Goal: Task Accomplishment & Management: Complete application form

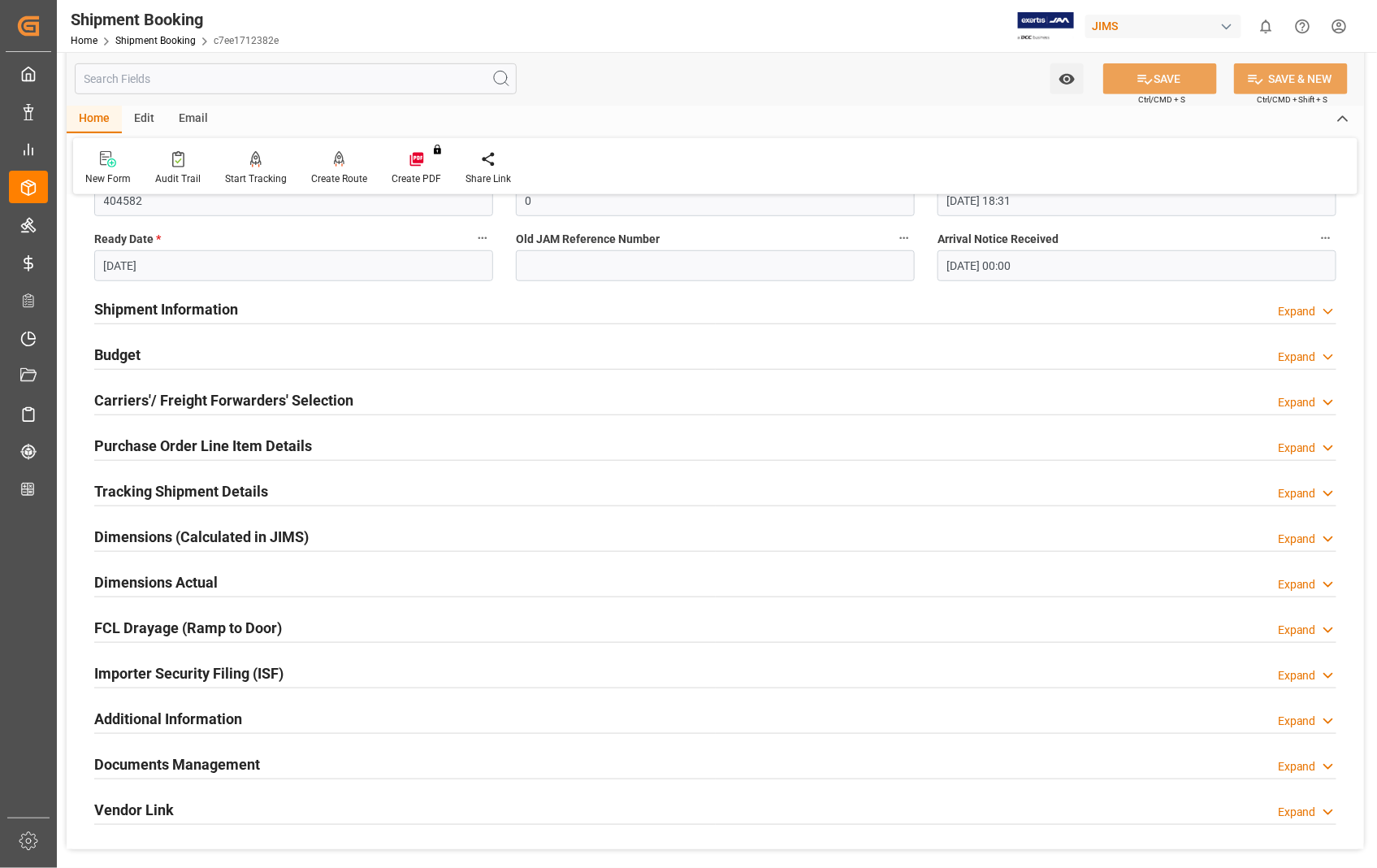
scroll to position [451, 0]
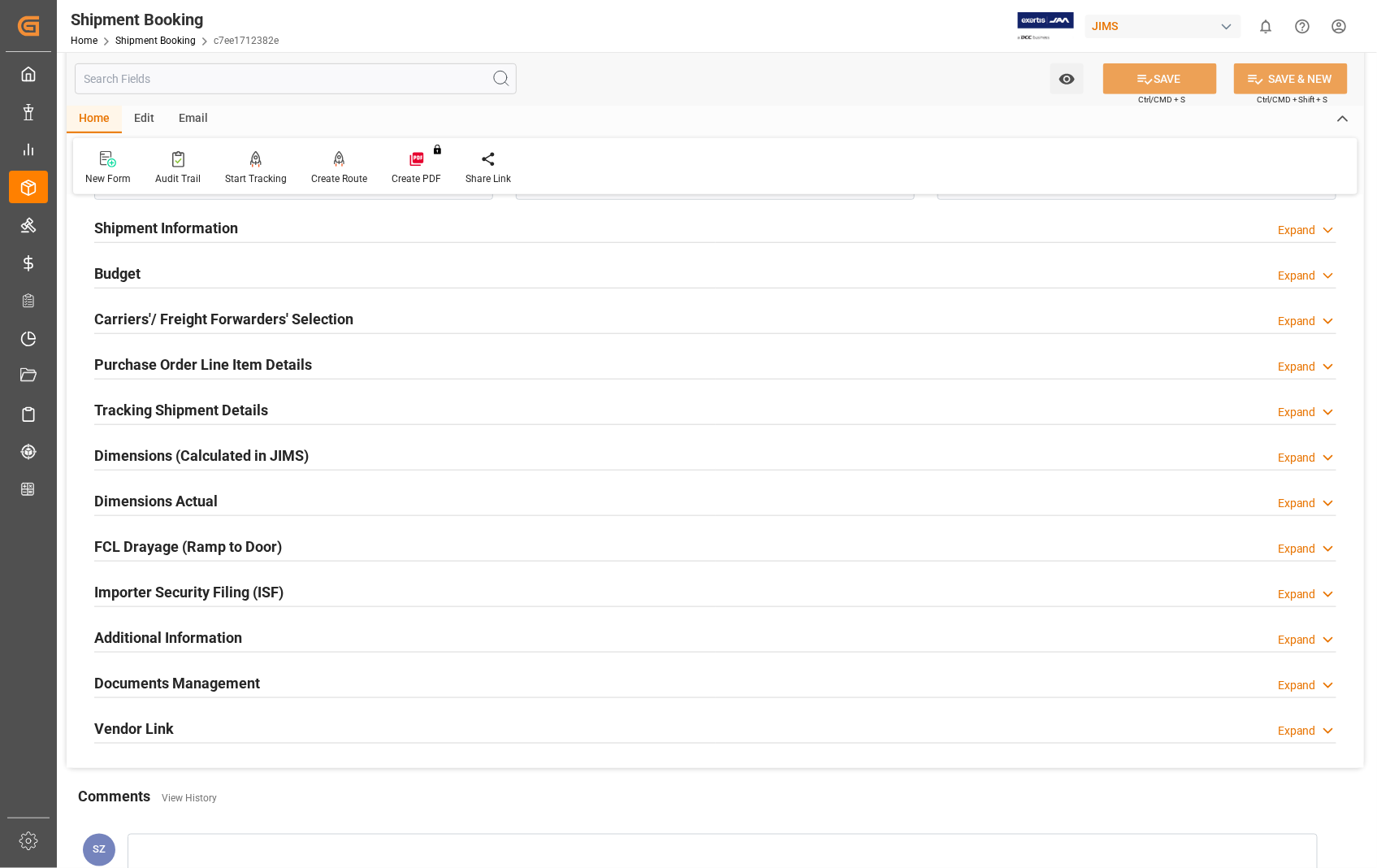
click at [172, 683] on h2 "Documents Management" at bounding box center [177, 682] width 166 height 22
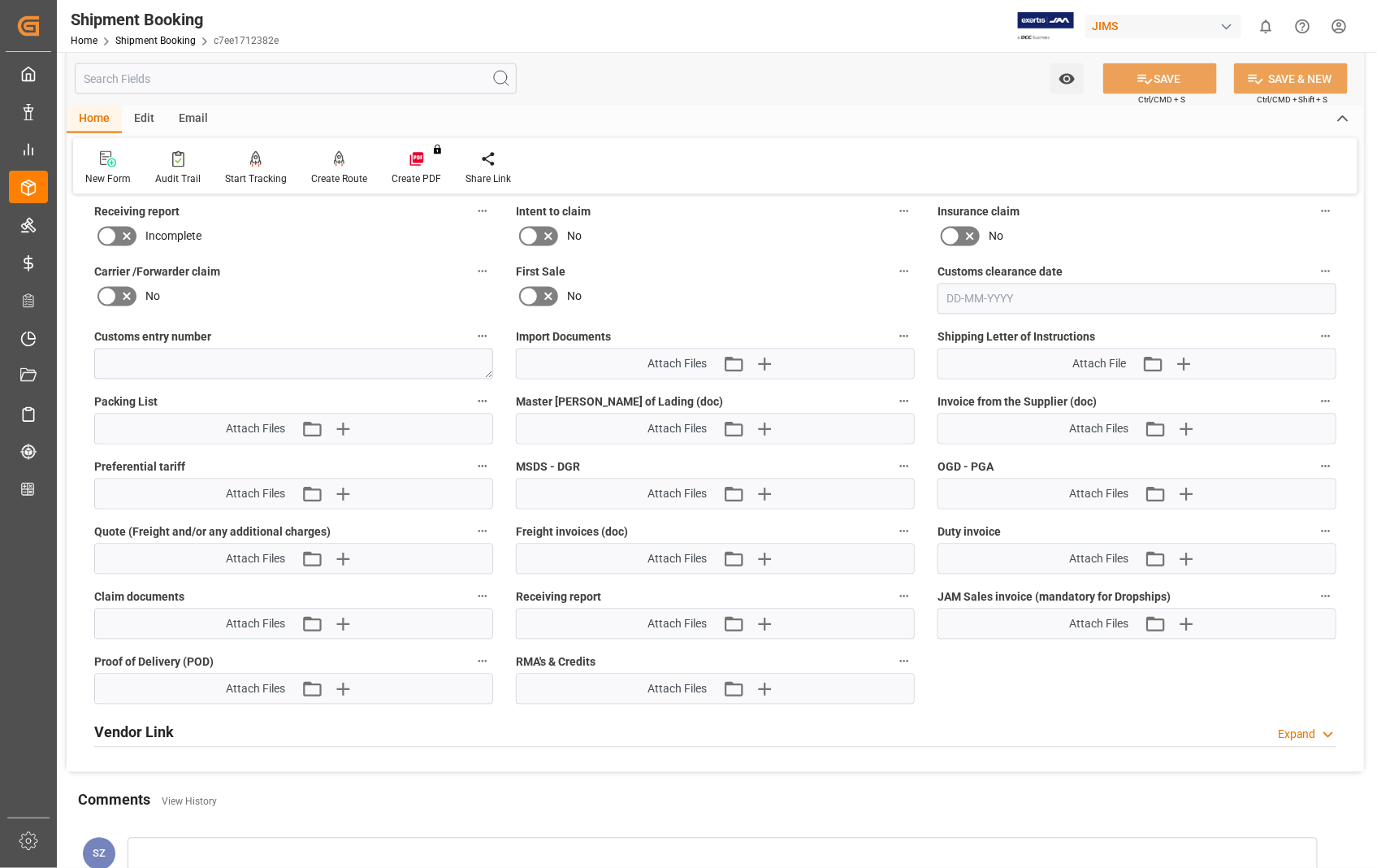
scroll to position [1084, 0]
click at [345, 430] on icon "button" at bounding box center [343, 428] width 26 height 26
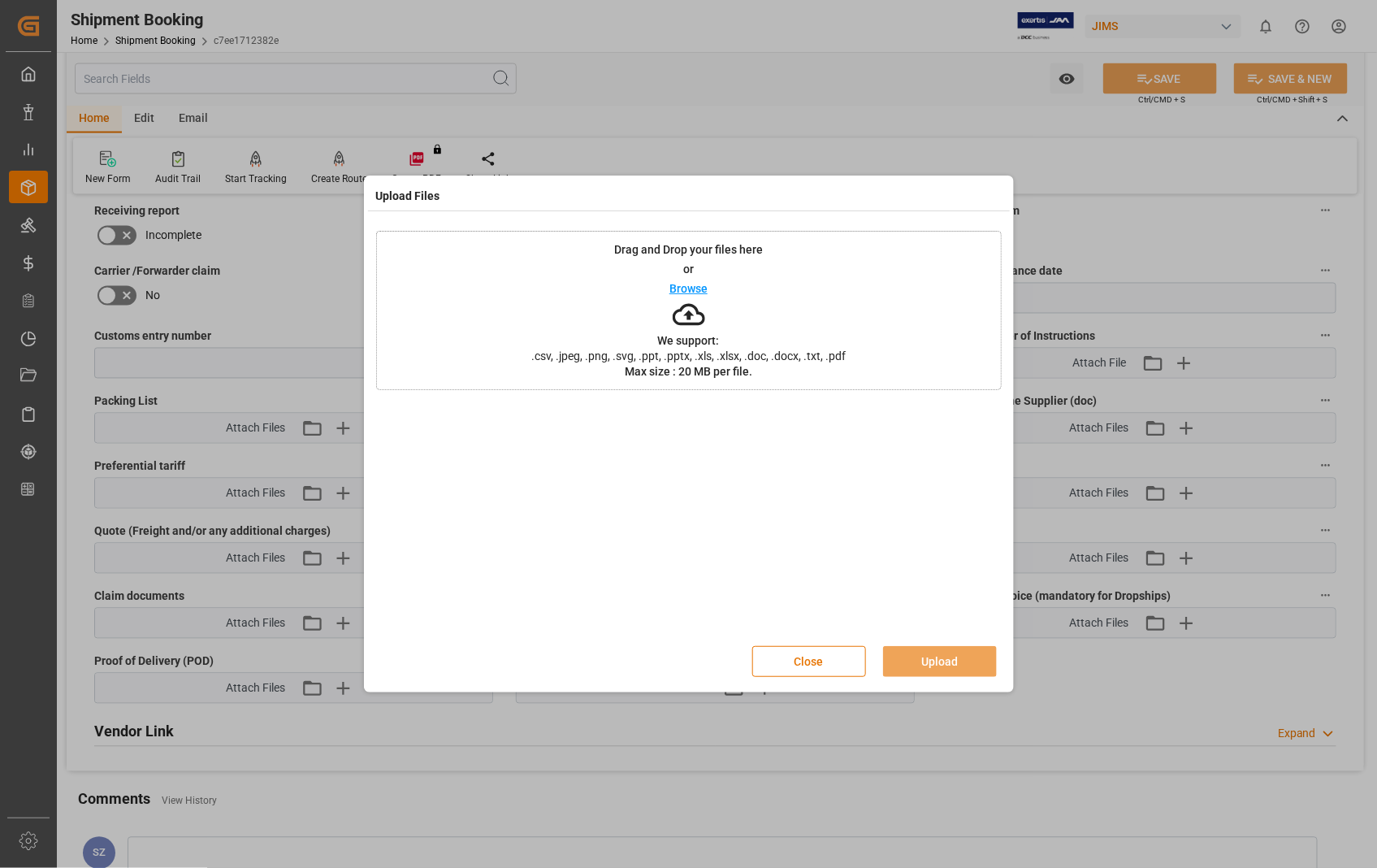
click at [679, 286] on p "Browse" at bounding box center [688, 289] width 38 height 11
click at [937, 663] on button "Upload" at bounding box center [939, 661] width 113 height 31
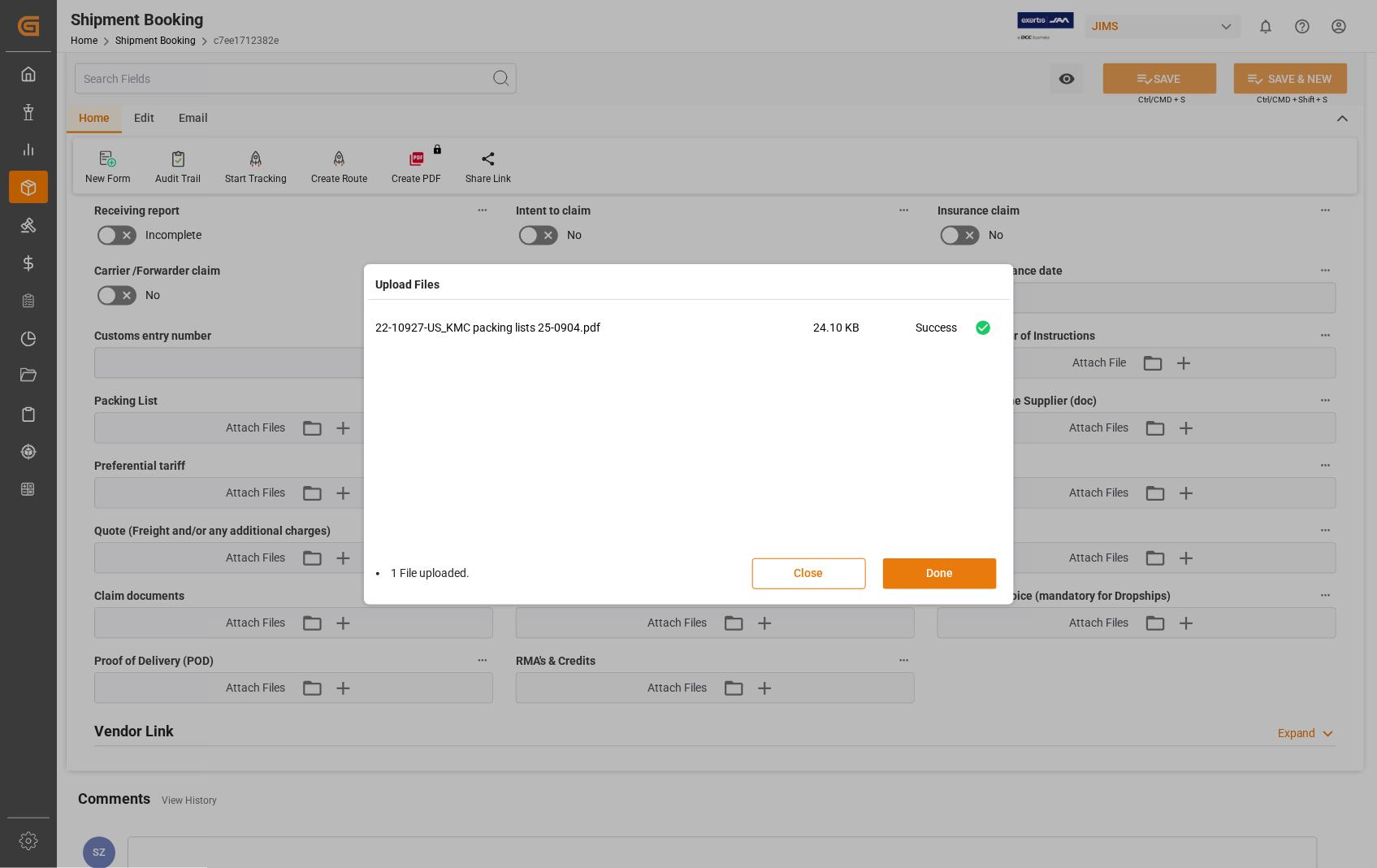
click at [935, 566] on button "Done" at bounding box center [939, 574] width 113 height 31
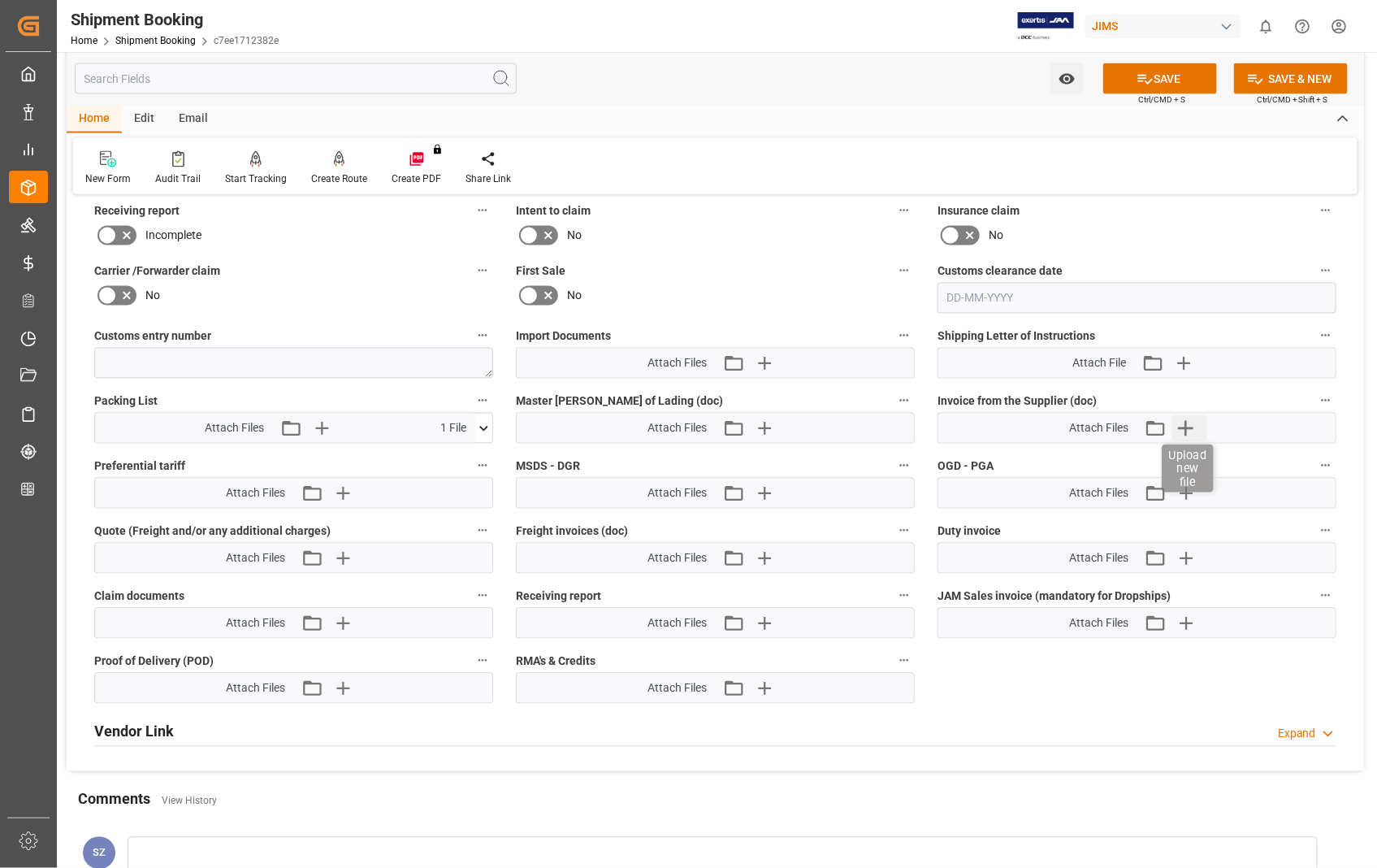
click at [1189, 425] on icon "button" at bounding box center [1187, 428] width 15 height 15
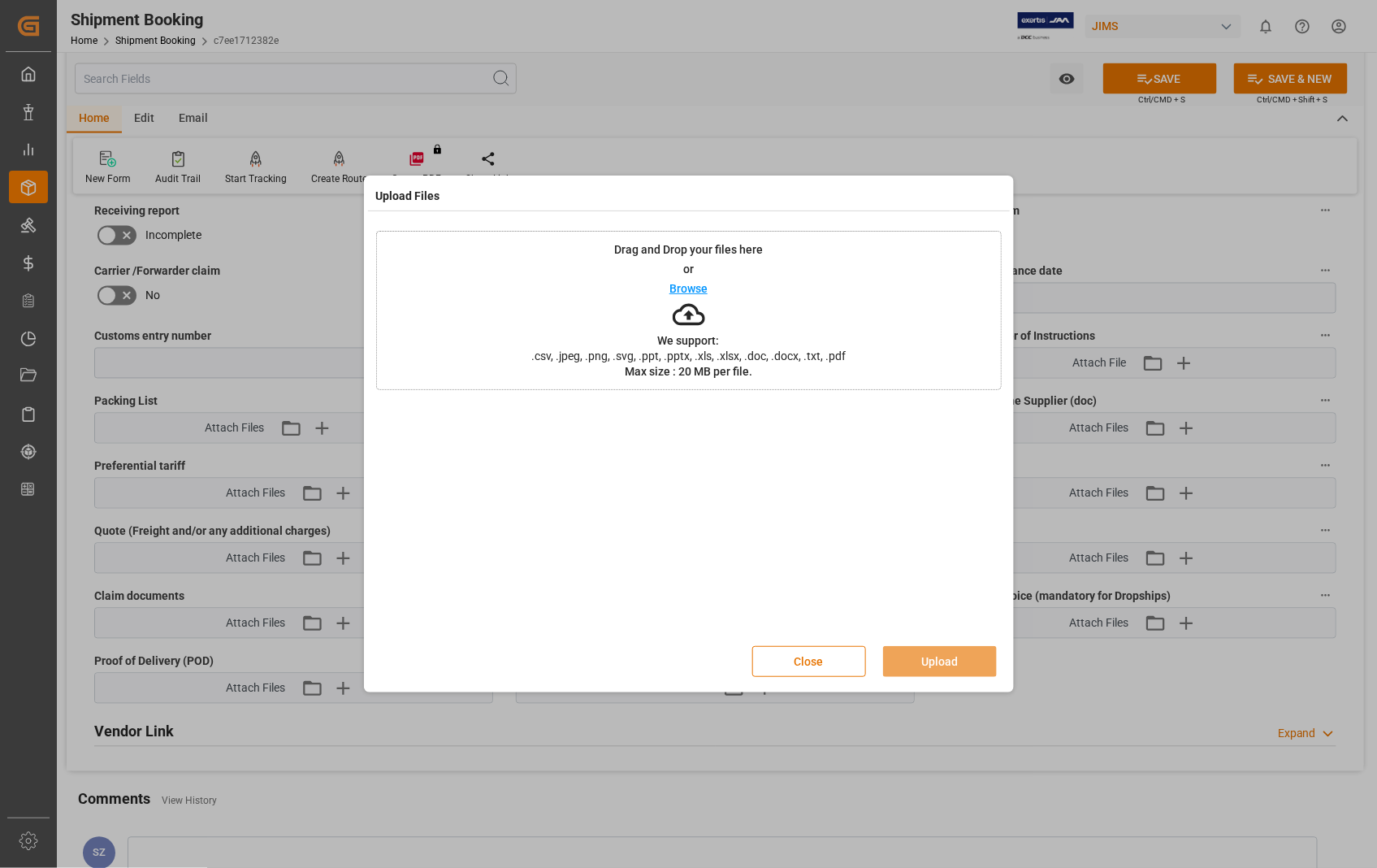
click at [673, 289] on p "Browse" at bounding box center [688, 289] width 38 height 11
click at [933, 654] on button "Upload" at bounding box center [939, 661] width 113 height 31
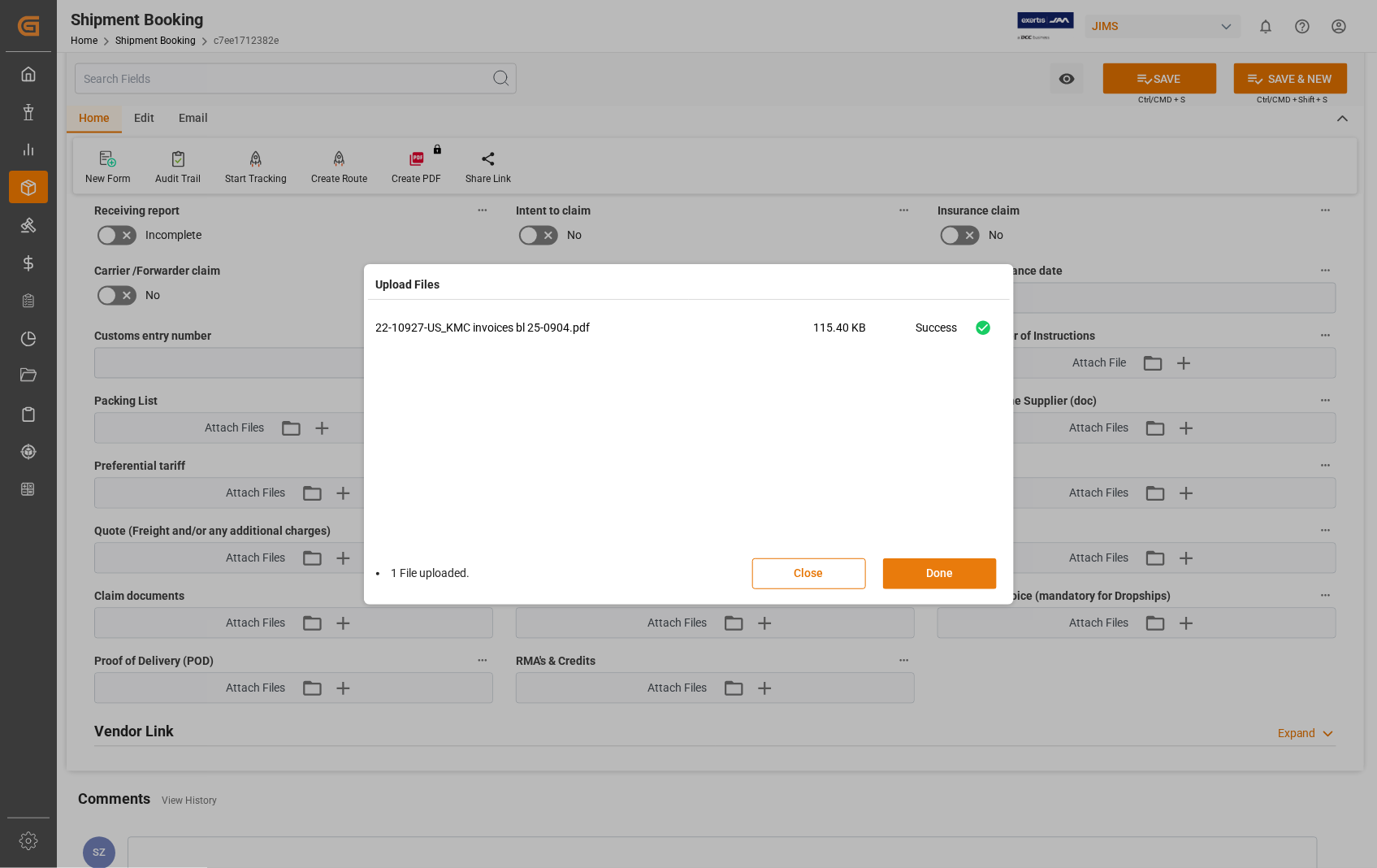
click at [939, 566] on button "Done" at bounding box center [939, 574] width 113 height 31
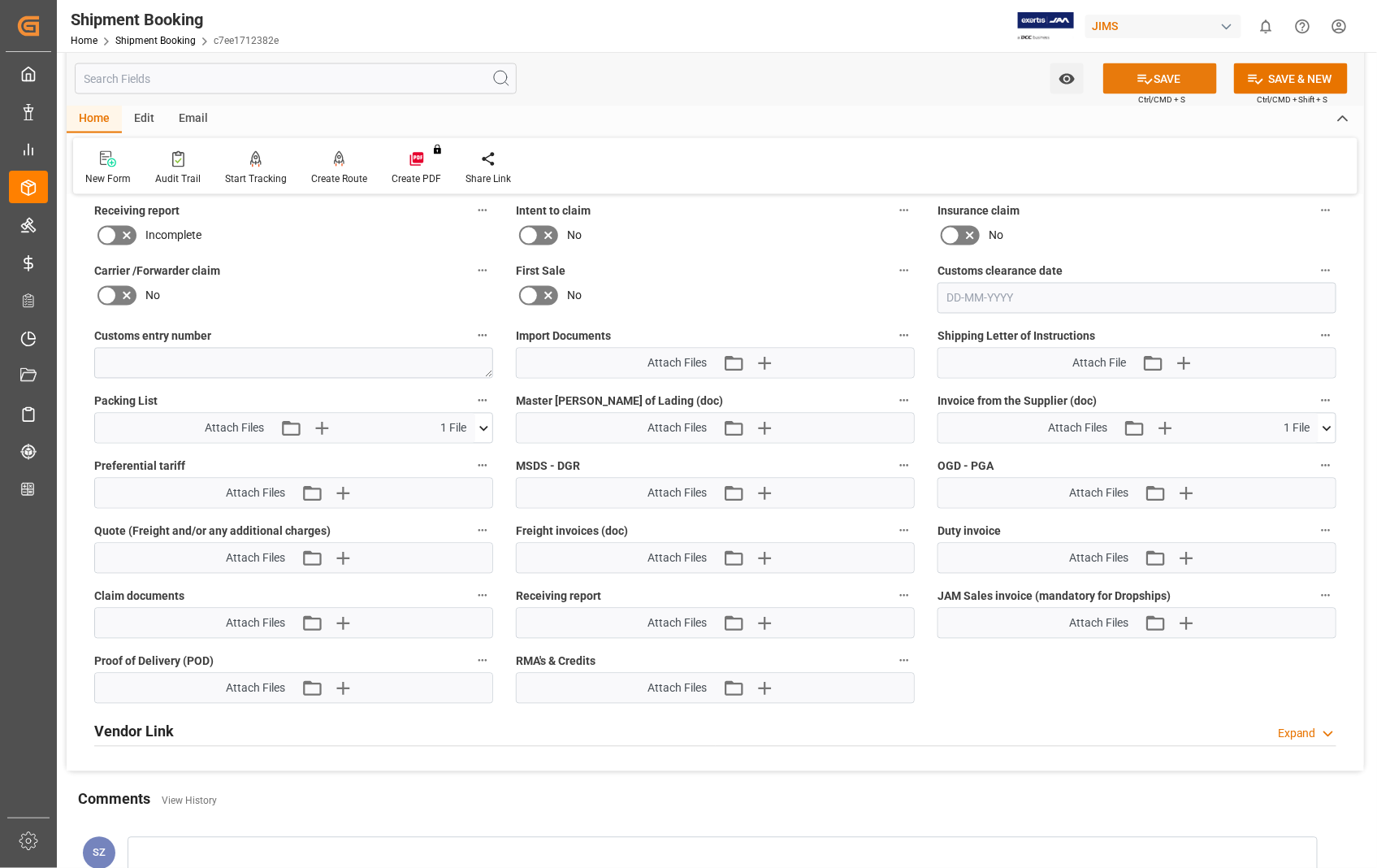
click at [1160, 71] on button "SAVE" at bounding box center [1160, 79] width 113 height 31
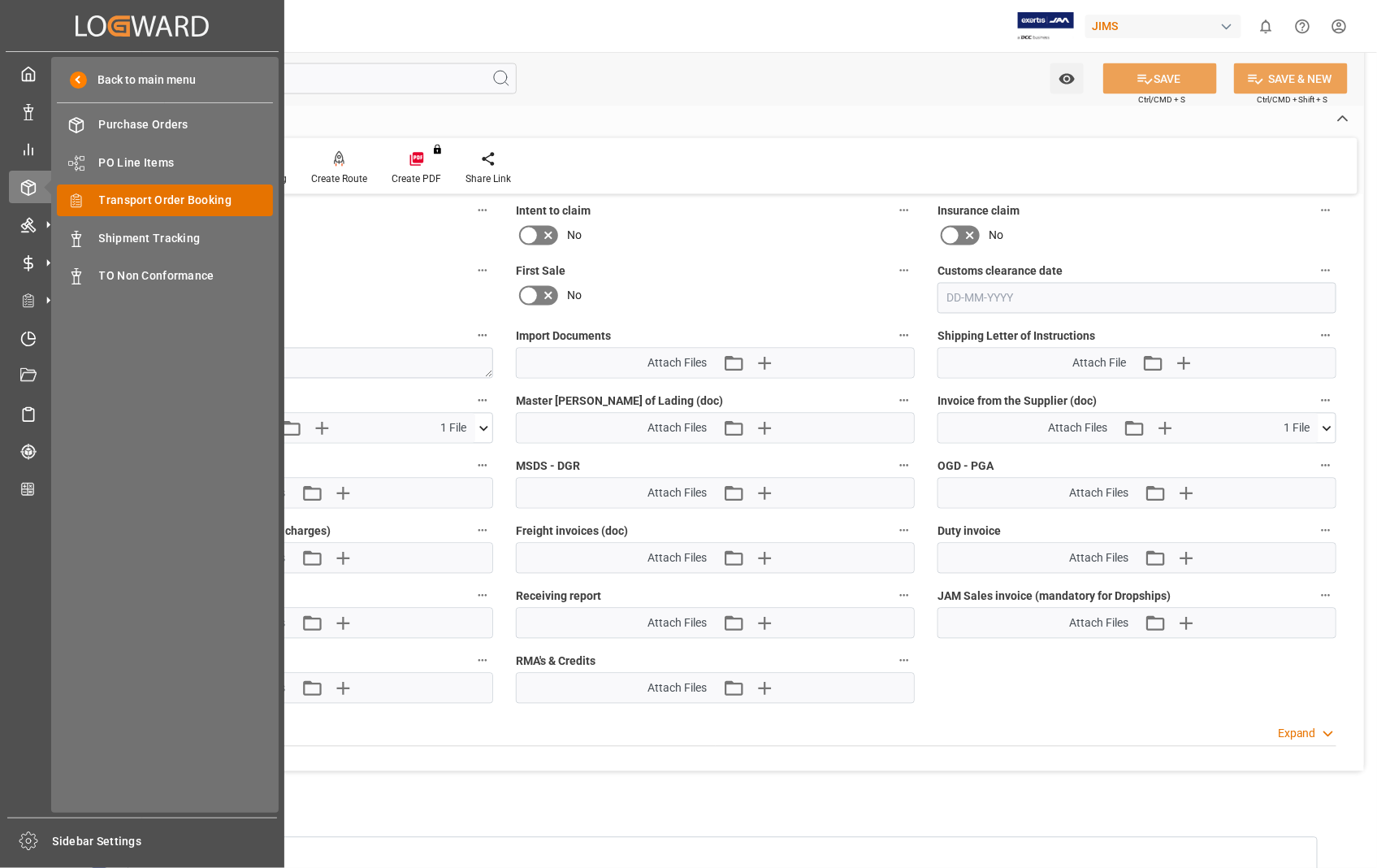
click at [192, 193] on span "Transport Order Booking" at bounding box center [187, 201] width 174 height 17
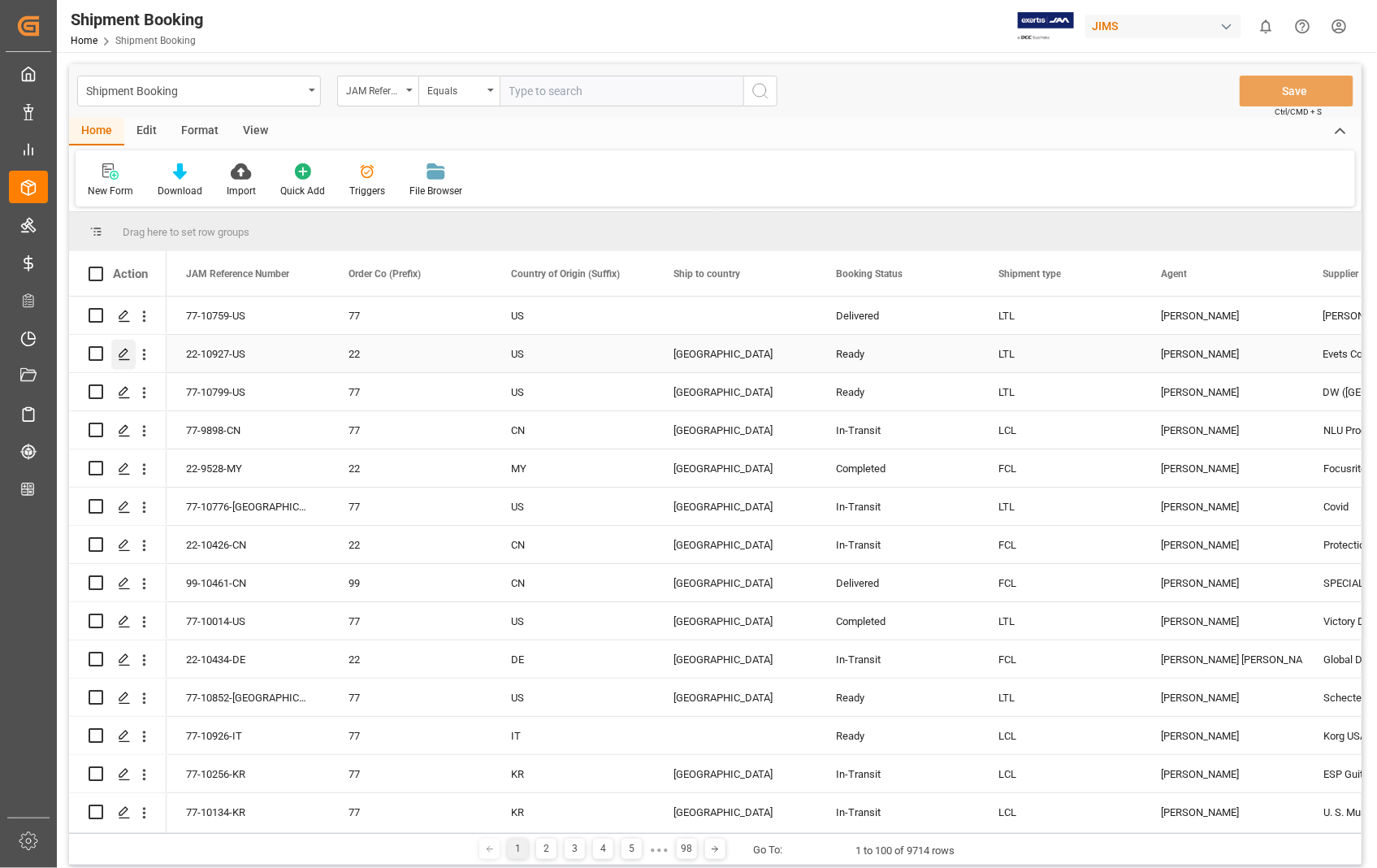
click at [124, 359] on line "Press SPACE to select this row." at bounding box center [124, 359] width 9 height 0
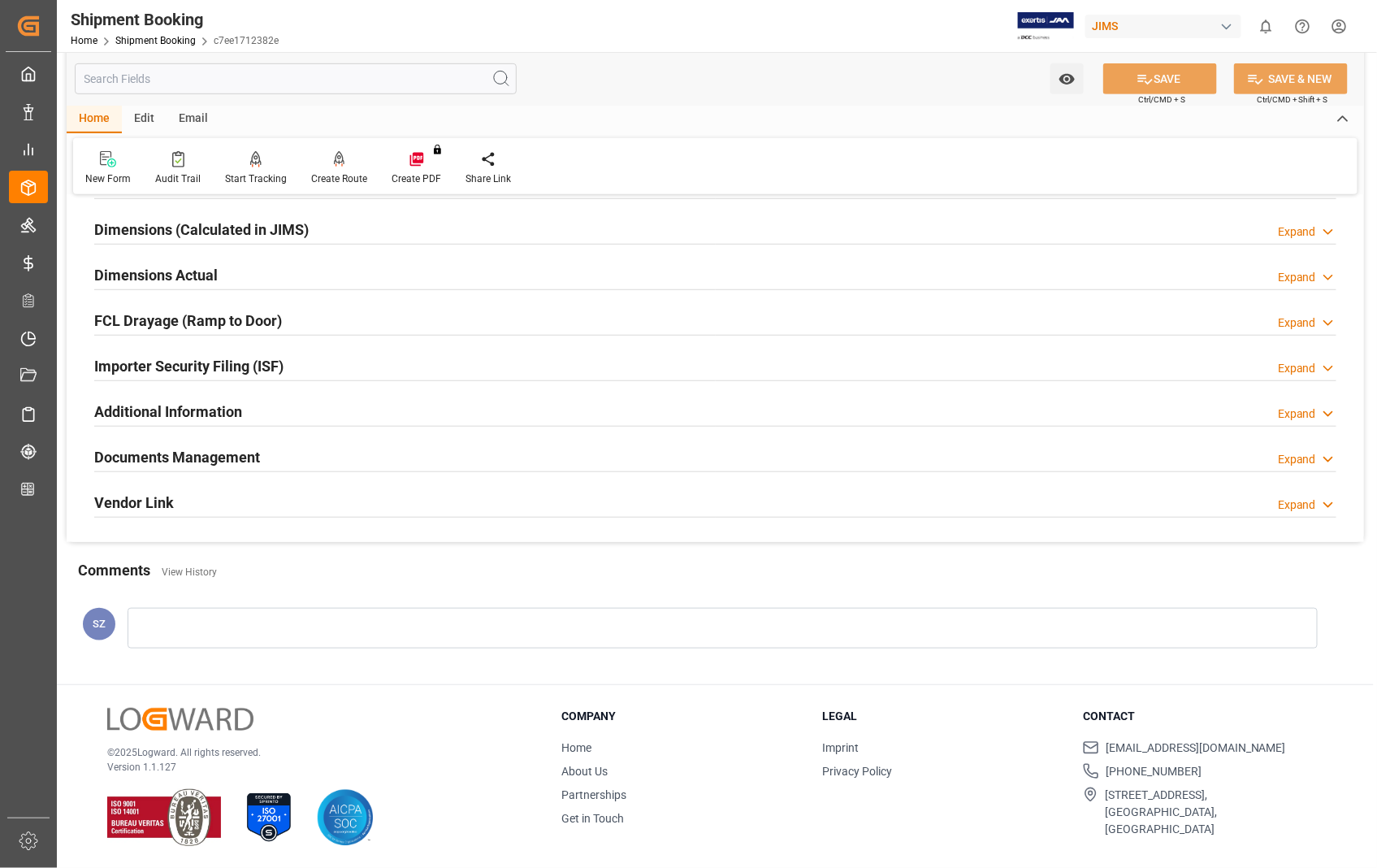
scroll to position [352, 0]
click at [237, 459] on h2 "Documents Management" at bounding box center [177, 456] width 166 height 22
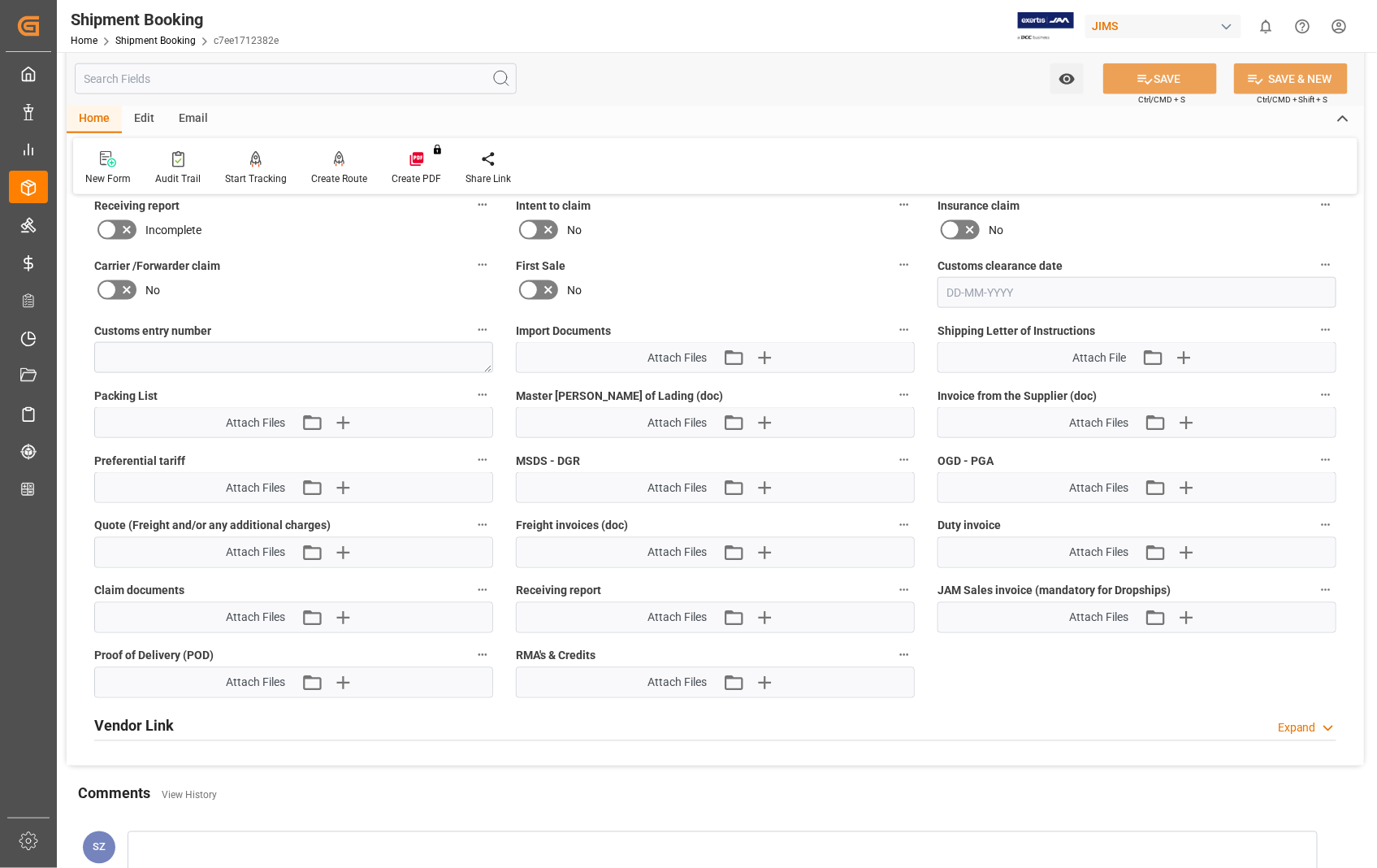
scroll to position [713, 0]
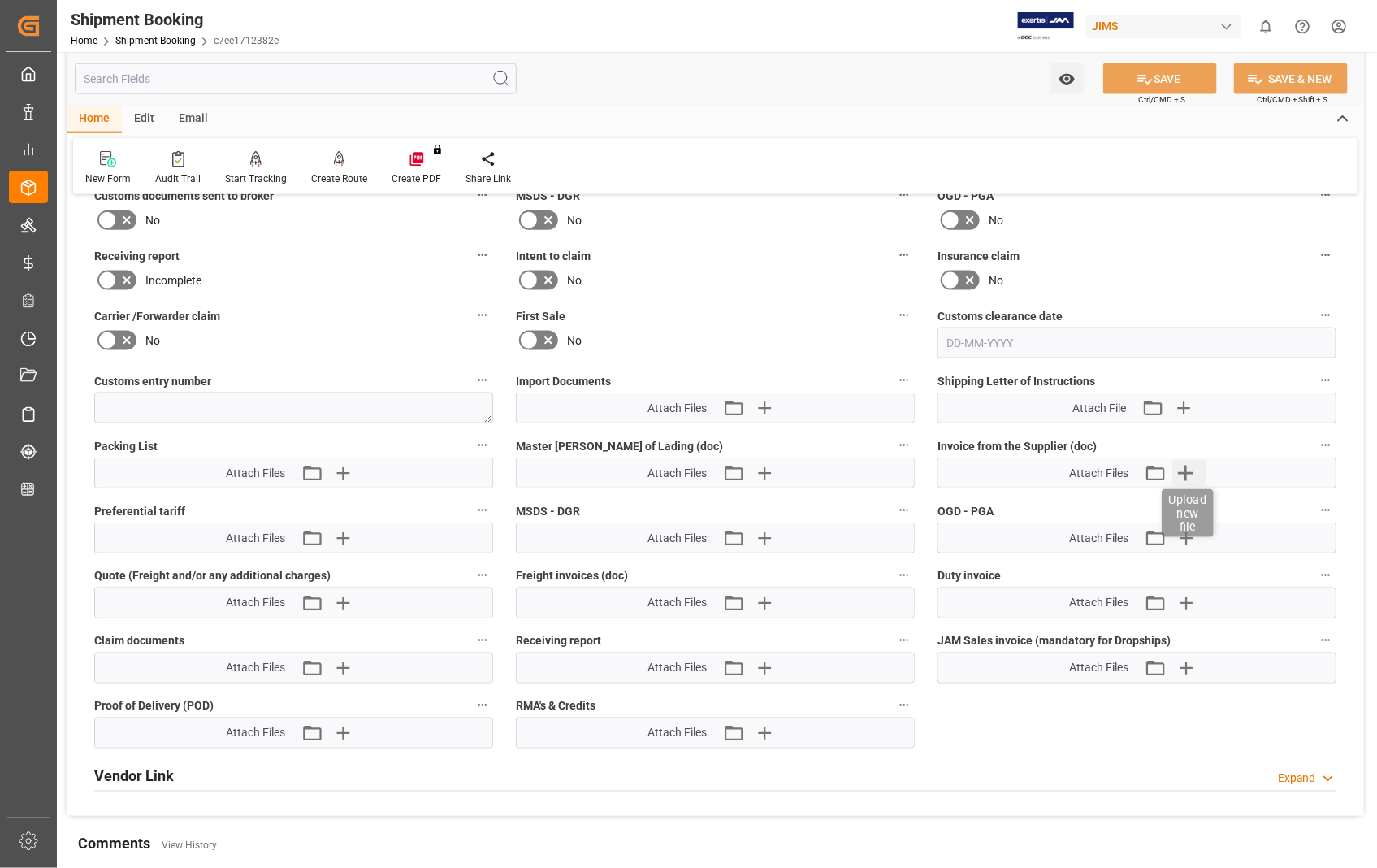
click at [1188, 473] on icon "button" at bounding box center [1187, 473] width 26 height 26
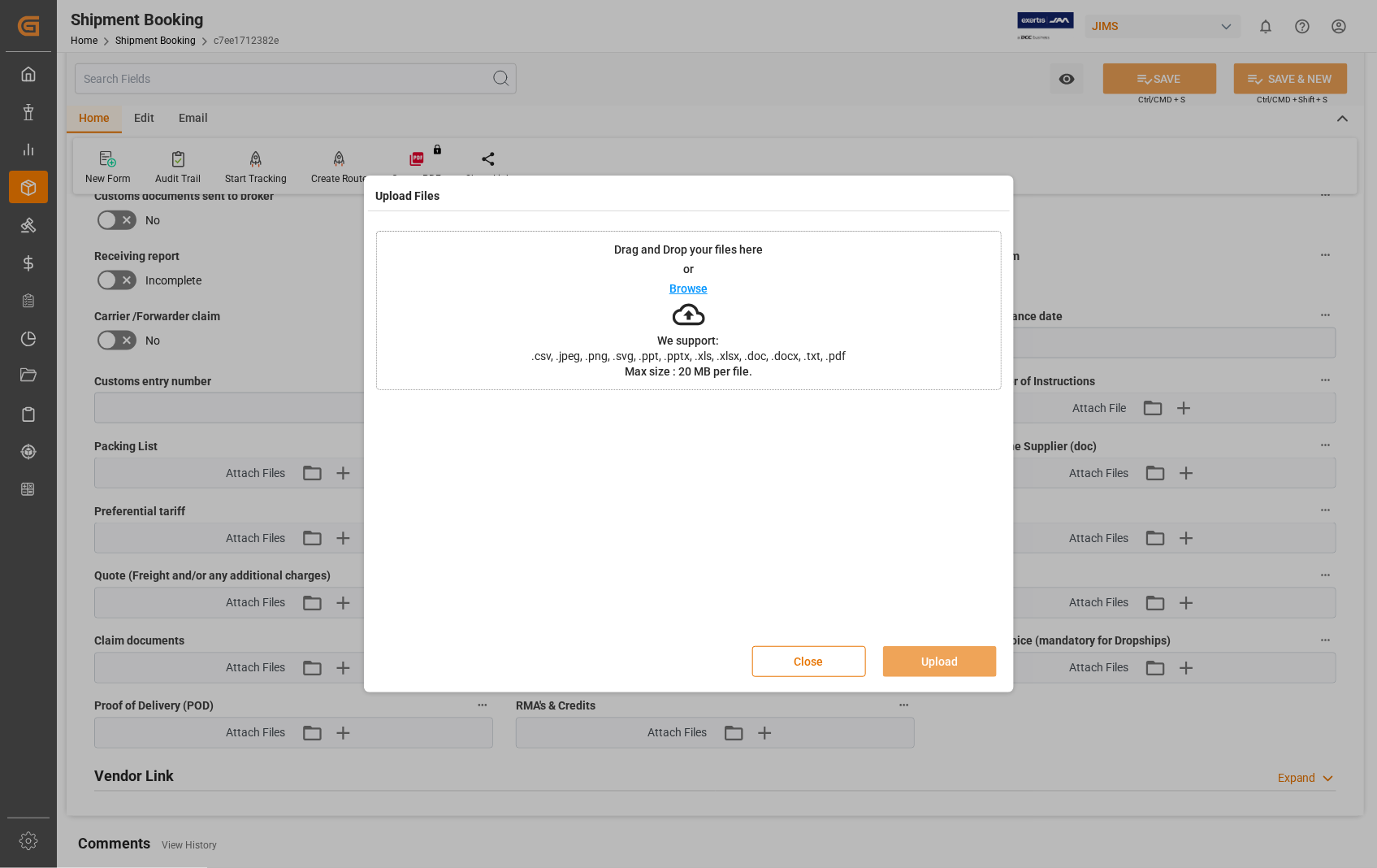
click at [672, 290] on p "Browse" at bounding box center [688, 289] width 38 height 11
click at [927, 659] on button "Upload" at bounding box center [939, 661] width 113 height 31
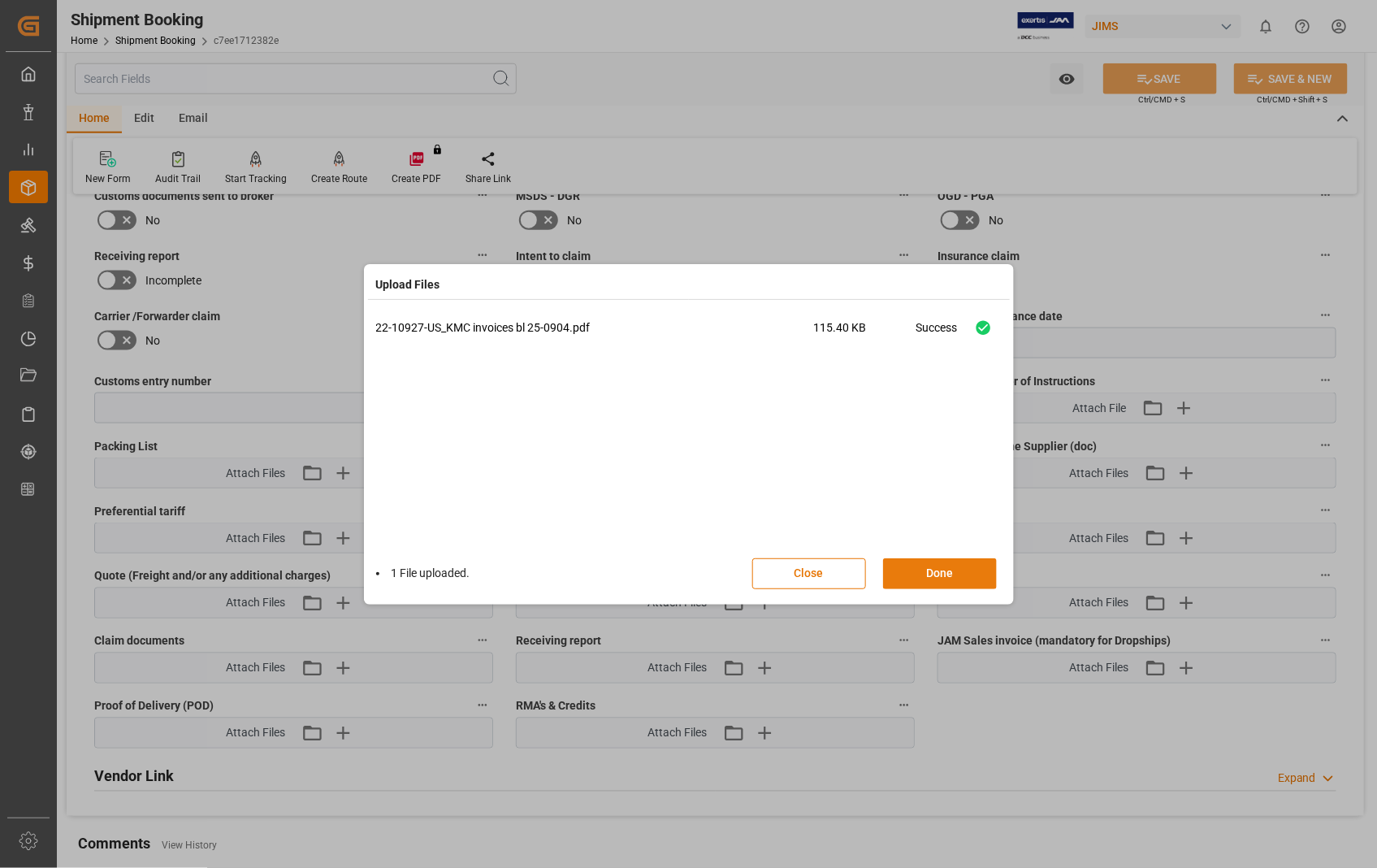
click at [941, 565] on button "Done" at bounding box center [939, 574] width 113 height 31
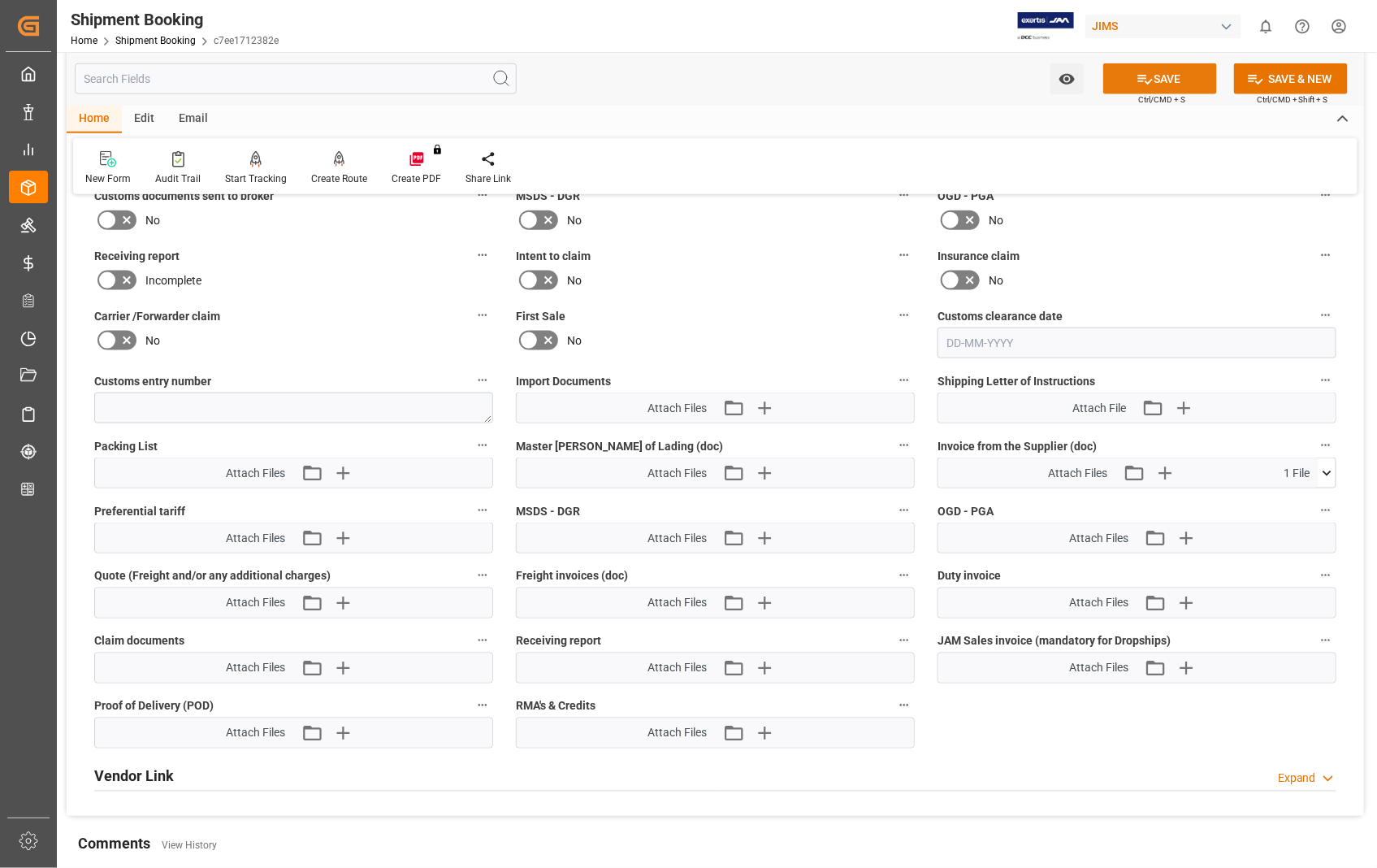
click at [1175, 71] on button "SAVE" at bounding box center [1160, 79] width 113 height 31
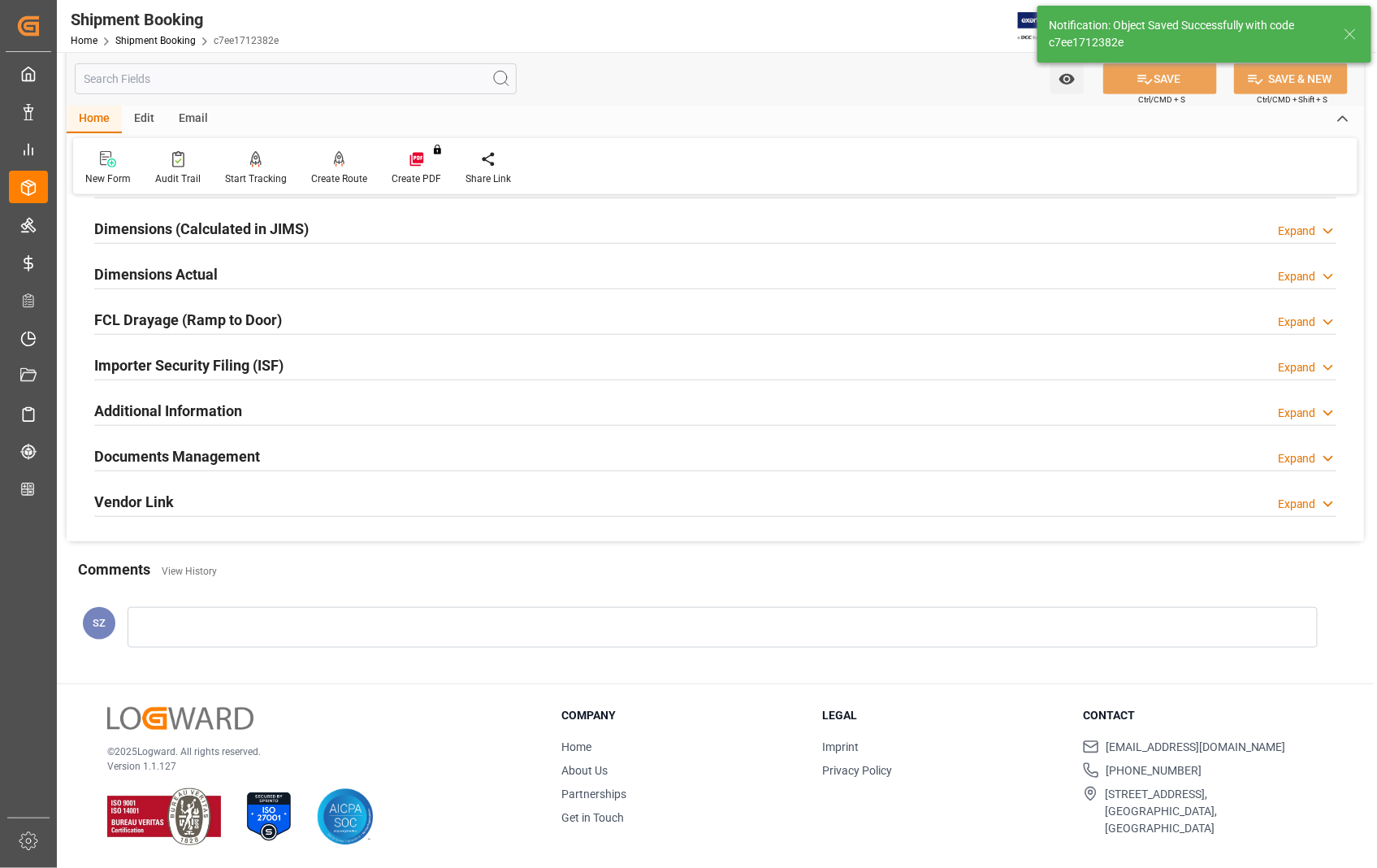
scroll to position [352, 0]
click at [222, 452] on h2 "Documents Management" at bounding box center [177, 456] width 166 height 22
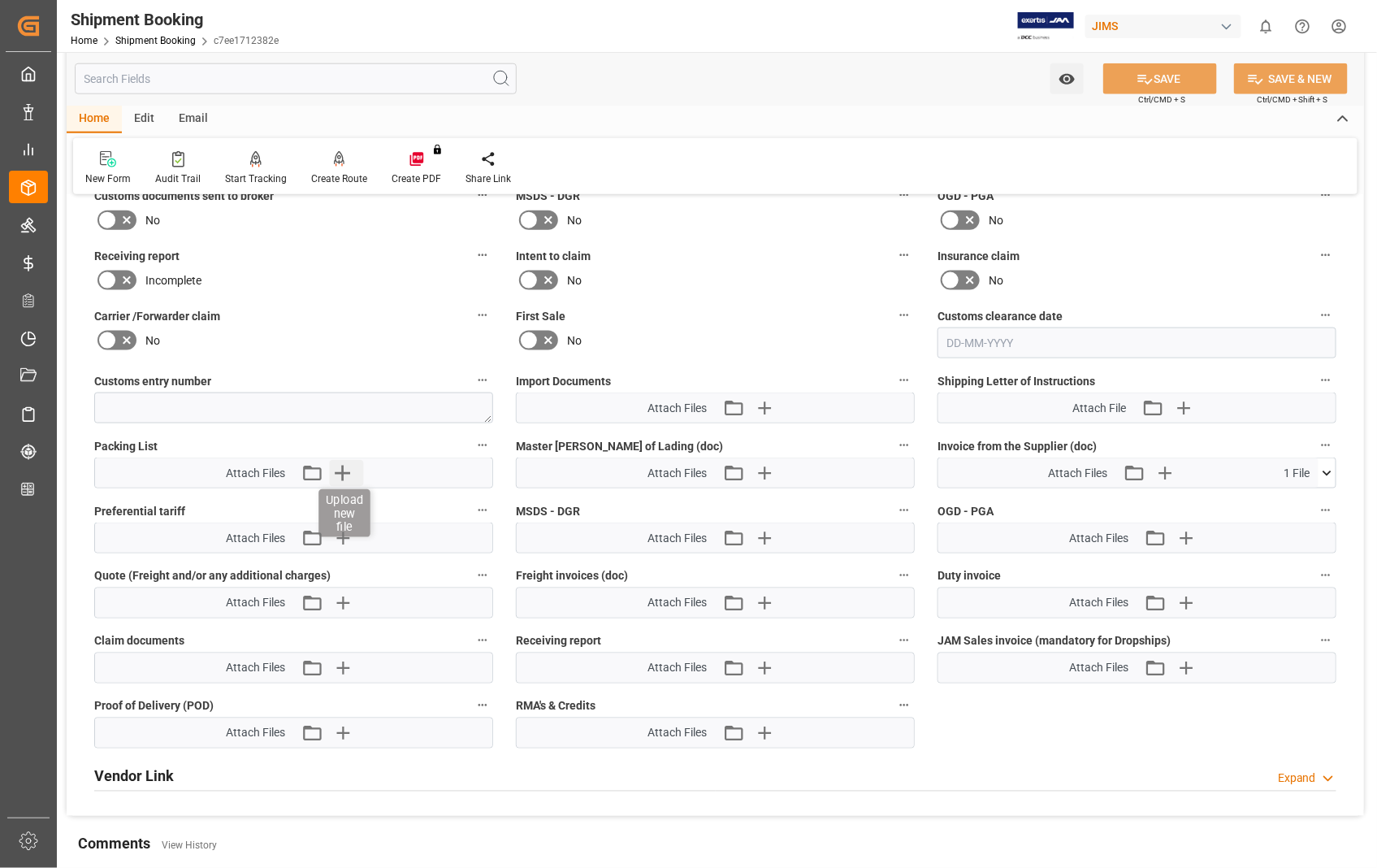
click at [345, 464] on icon "button" at bounding box center [343, 473] width 26 height 26
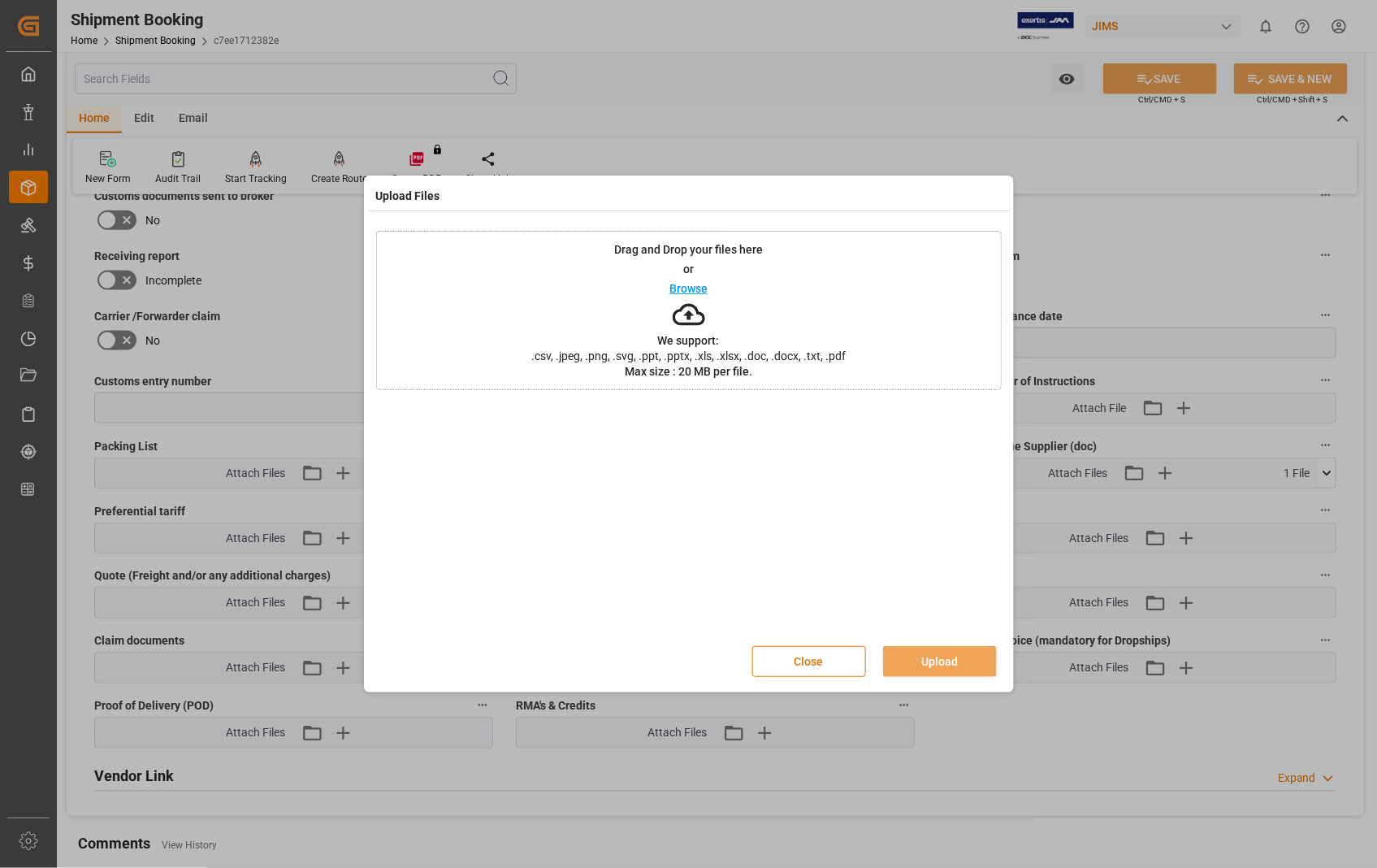
click at [696, 290] on p "Browse" at bounding box center [688, 289] width 38 height 11
click at [927, 656] on button "Upload" at bounding box center [939, 661] width 113 height 31
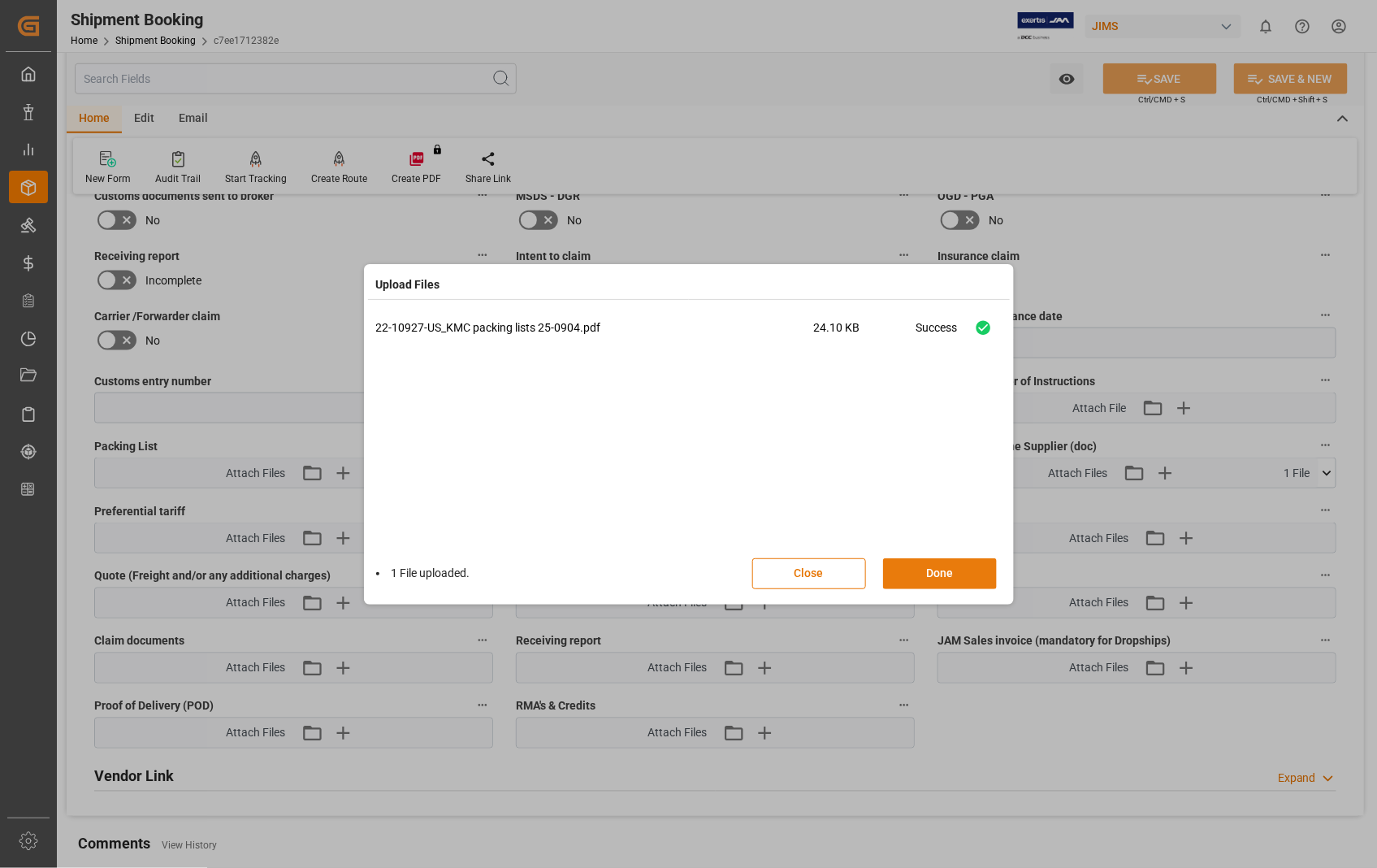
click at [943, 566] on button "Done" at bounding box center [939, 574] width 113 height 31
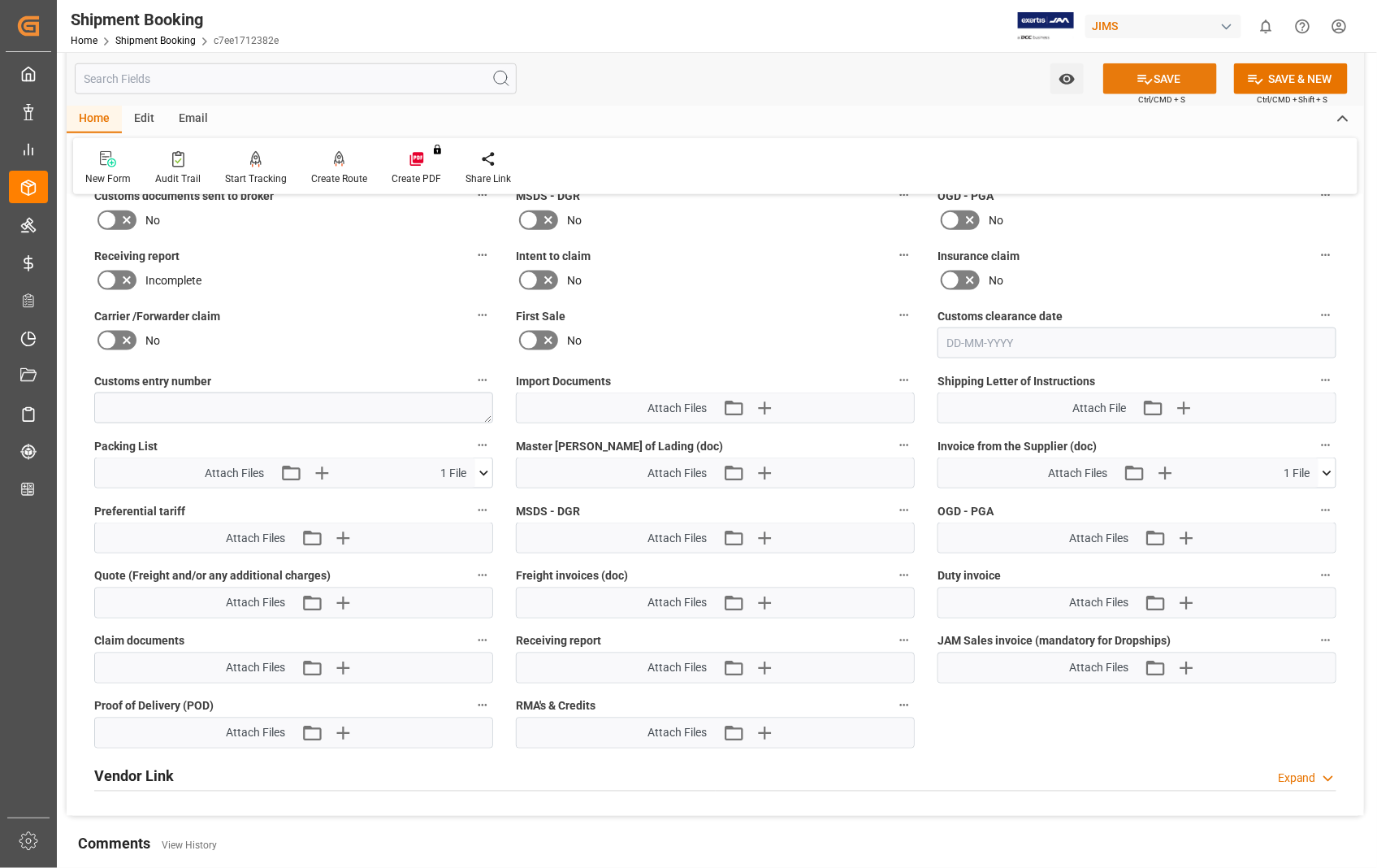
click at [1175, 77] on button "SAVE" at bounding box center [1160, 79] width 113 height 31
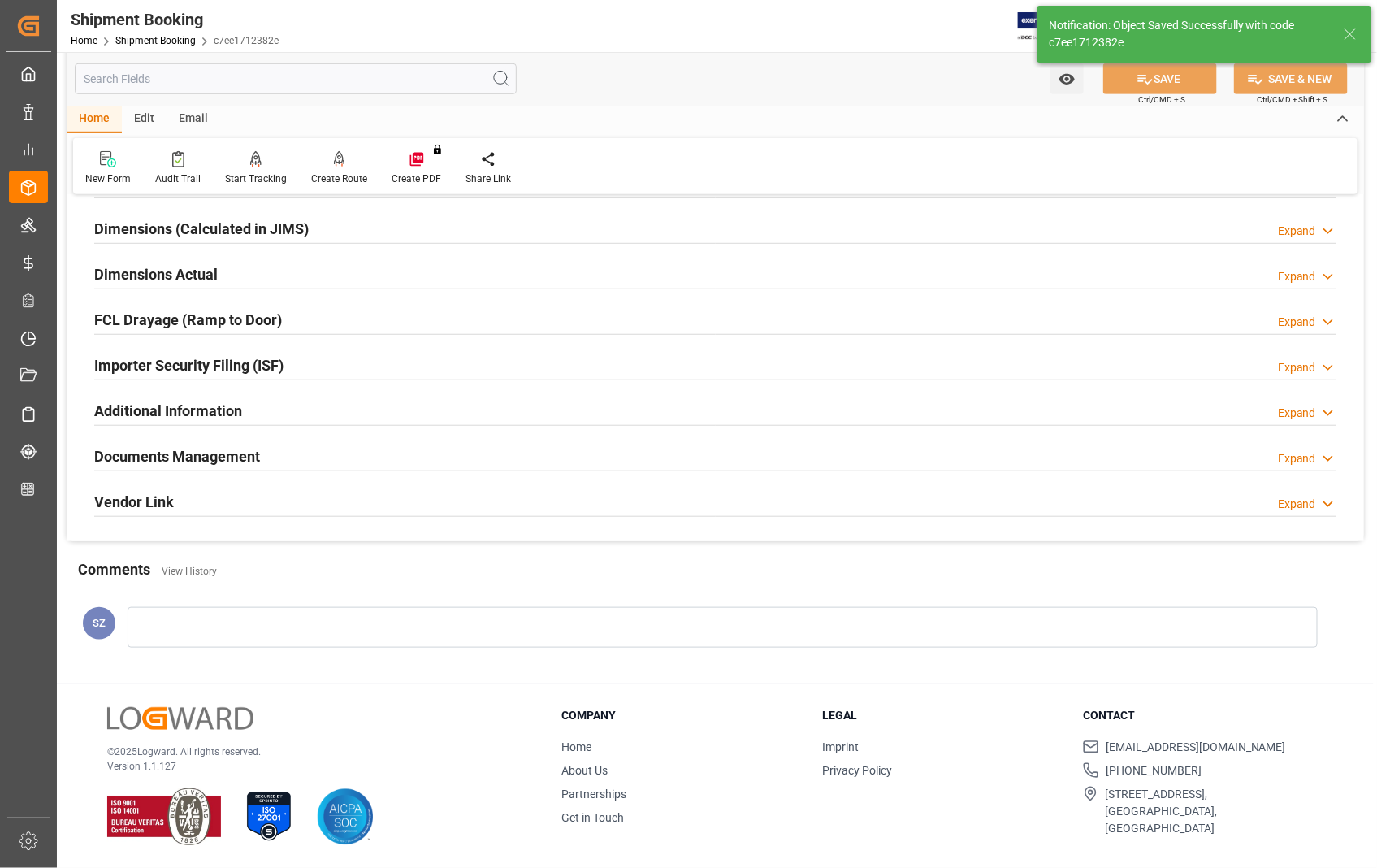
scroll to position [352, 0]
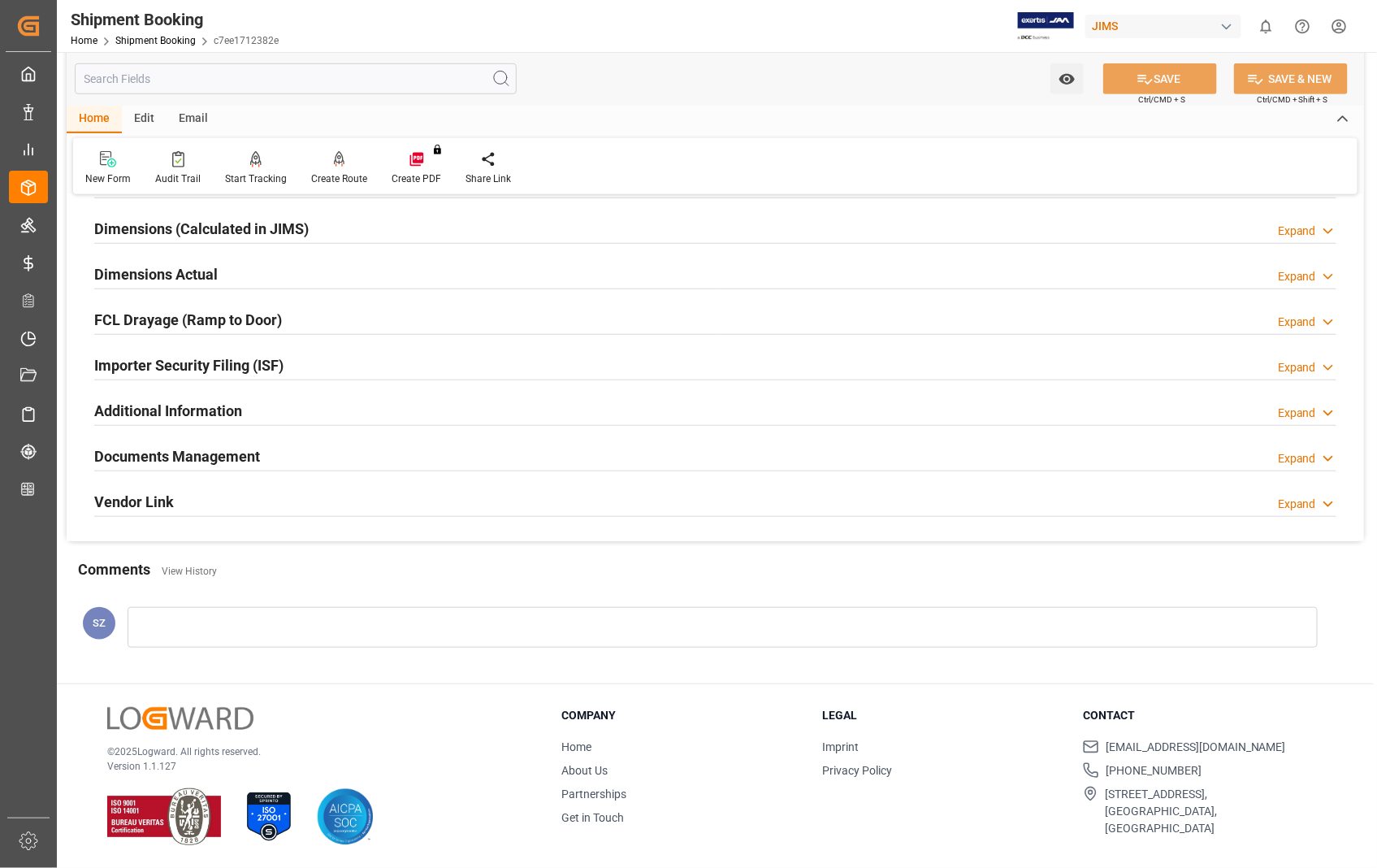
click at [159, 277] on h2 "Dimensions Actual" at bounding box center [157, 274] width 124 height 22
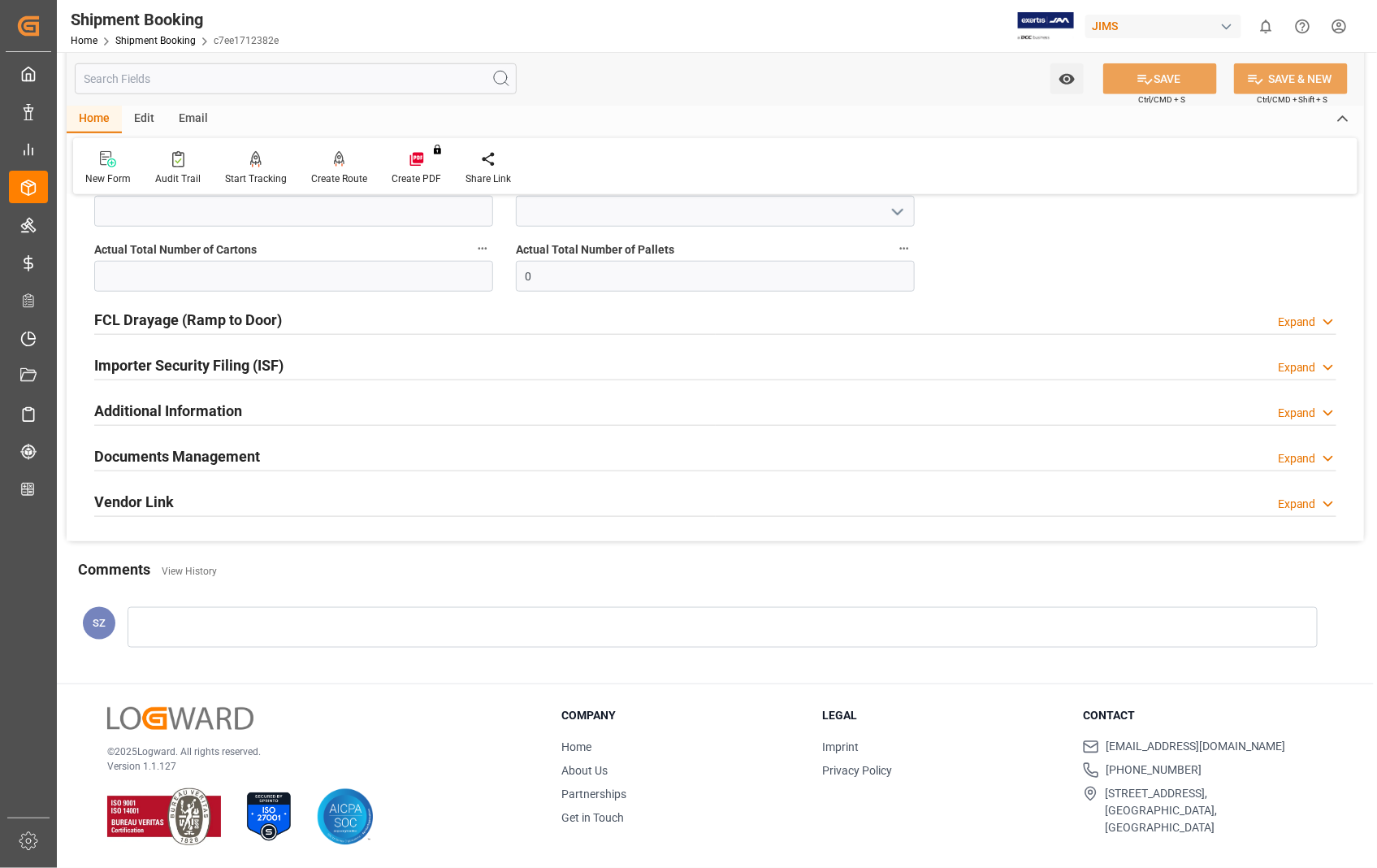
scroll to position [187, 0]
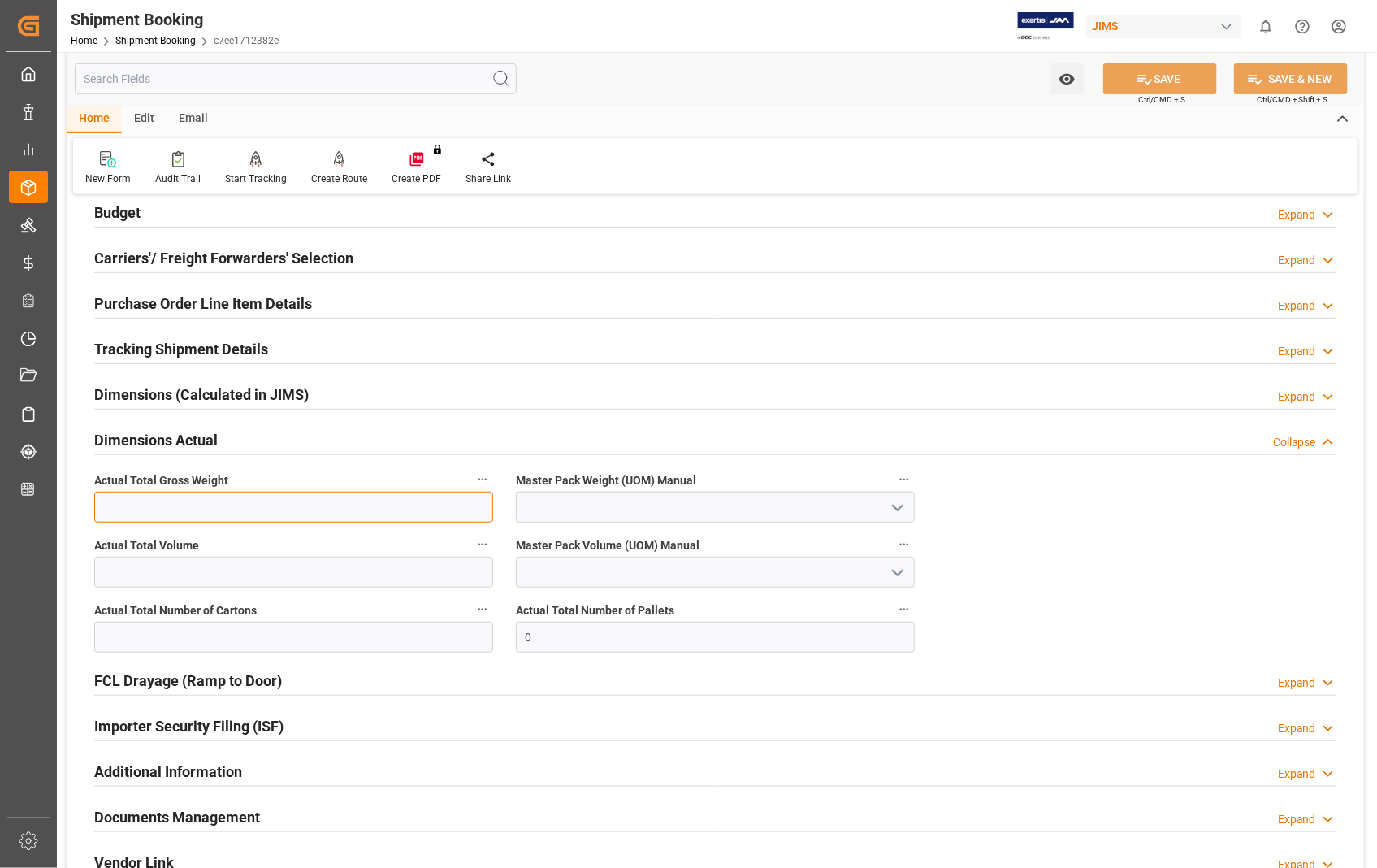
click at [240, 501] on input "text" at bounding box center [294, 506] width 399 height 31
click at [275, 505] on input "text" at bounding box center [294, 506] width 399 height 31
type input "2380"
click at [898, 502] on icon "open menu" at bounding box center [898, 507] width 20 height 20
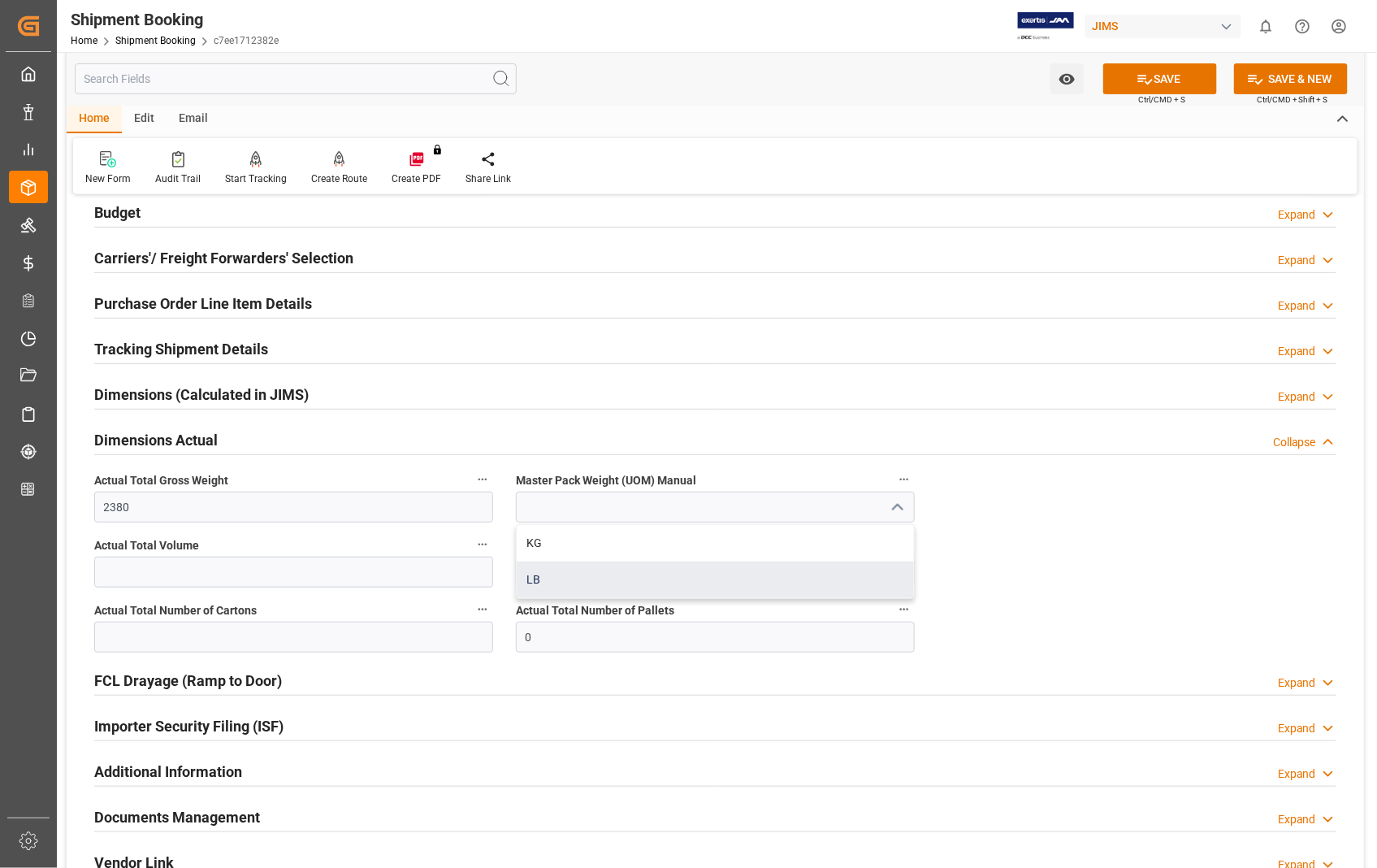
click at [542, 581] on div "LB" at bounding box center [715, 579] width 397 height 37
type input "LB"
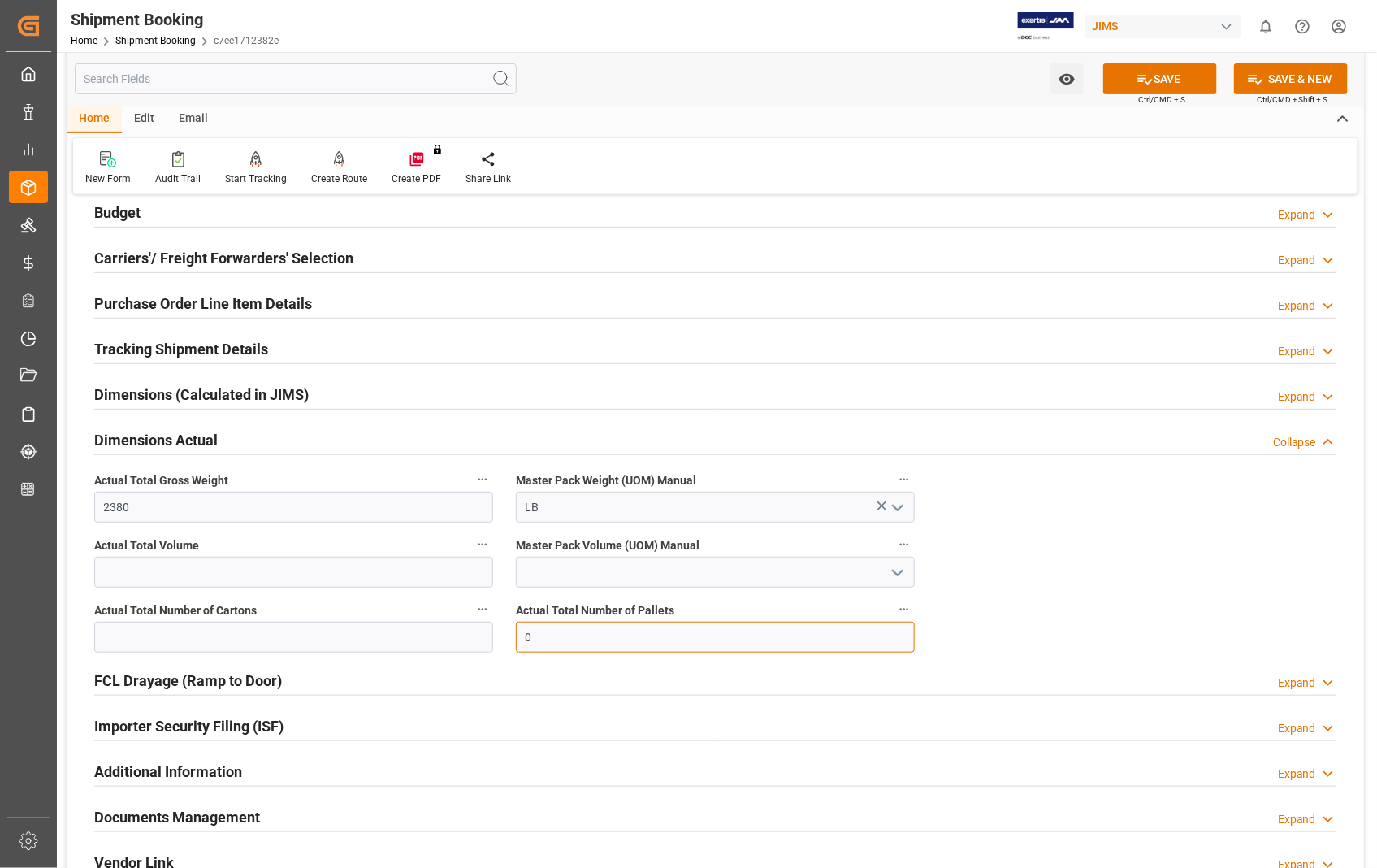
drag, startPoint x: 553, startPoint y: 636, endPoint x: 510, endPoint y: 636, distance: 43.0
click at [510, 636] on div "Actual Total Number of Pallets 0" at bounding box center [715, 625] width 422 height 65
type input "3"
click at [219, 640] on input "text" at bounding box center [294, 636] width 399 height 31
type input "217"
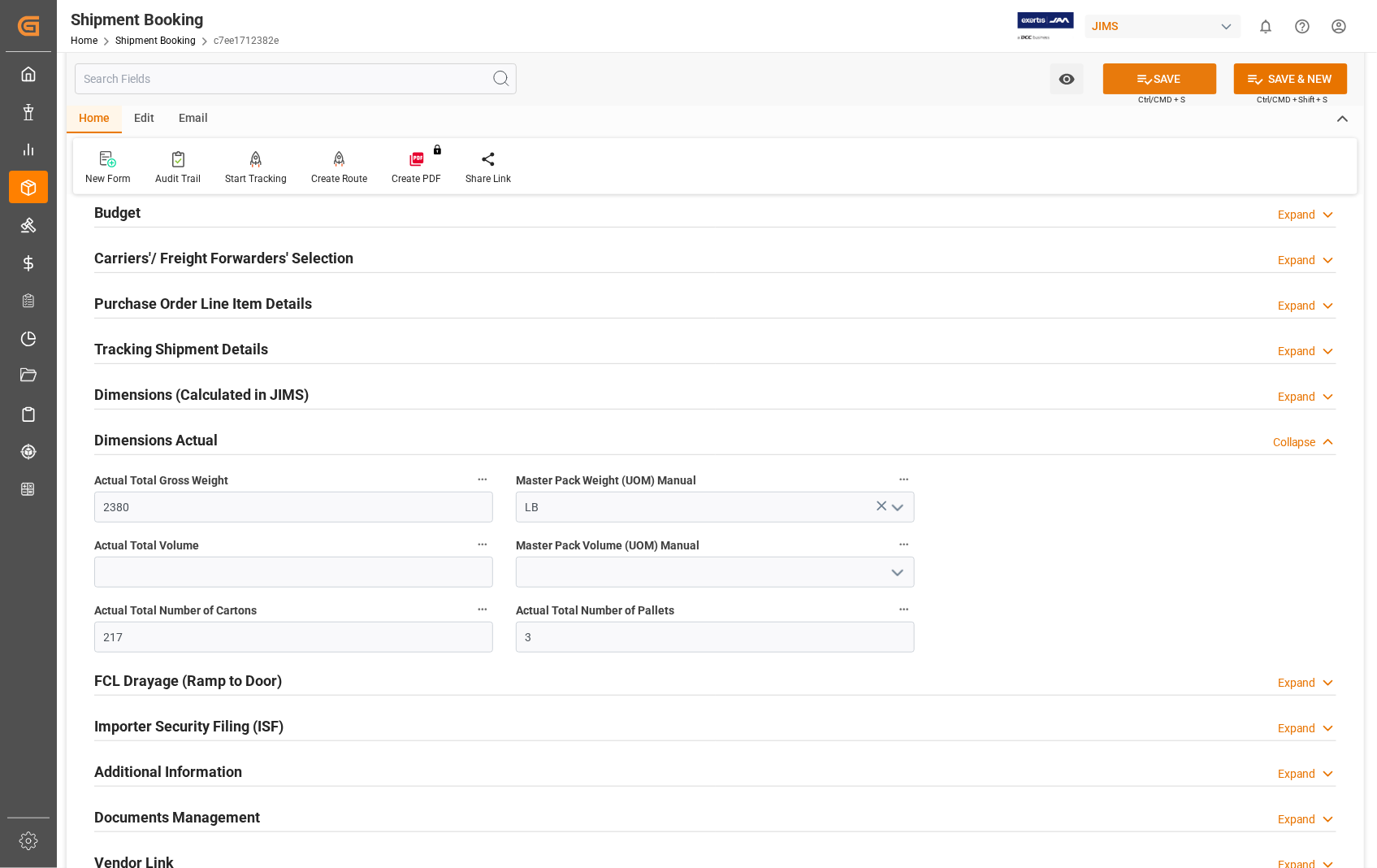
click at [1166, 75] on button "SAVE" at bounding box center [1160, 79] width 113 height 31
